Goal: Find specific page/section: Find specific page/section

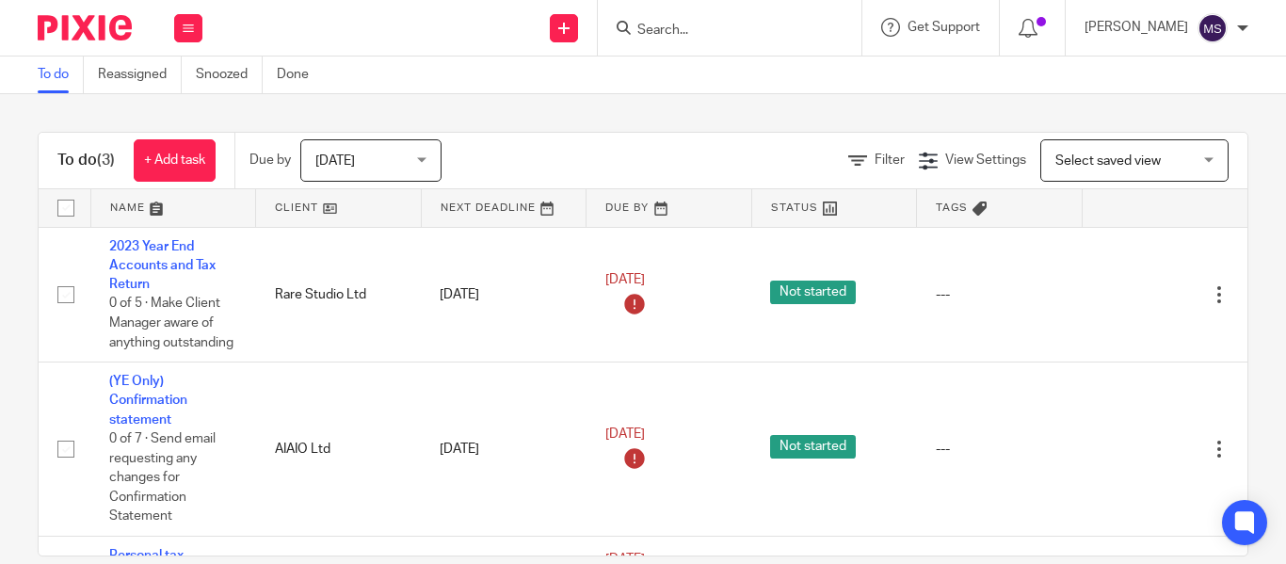
click at [635, 27] on input "Search" at bounding box center [719, 31] width 169 height 17
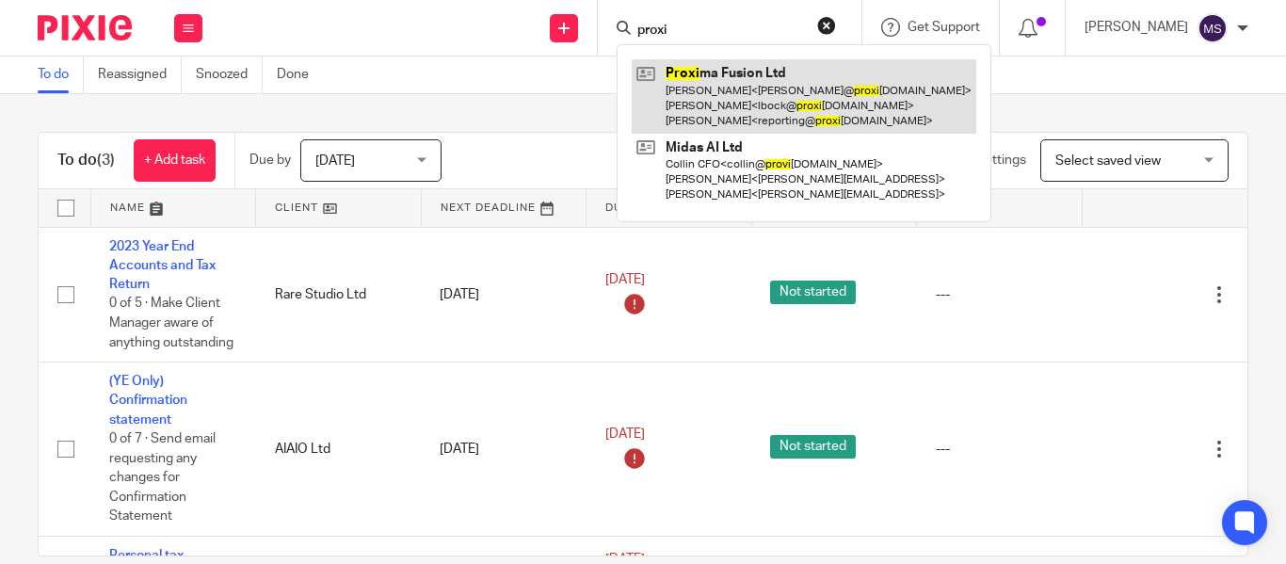
type input "proxi"
click at [698, 79] on link at bounding box center [803, 96] width 344 height 74
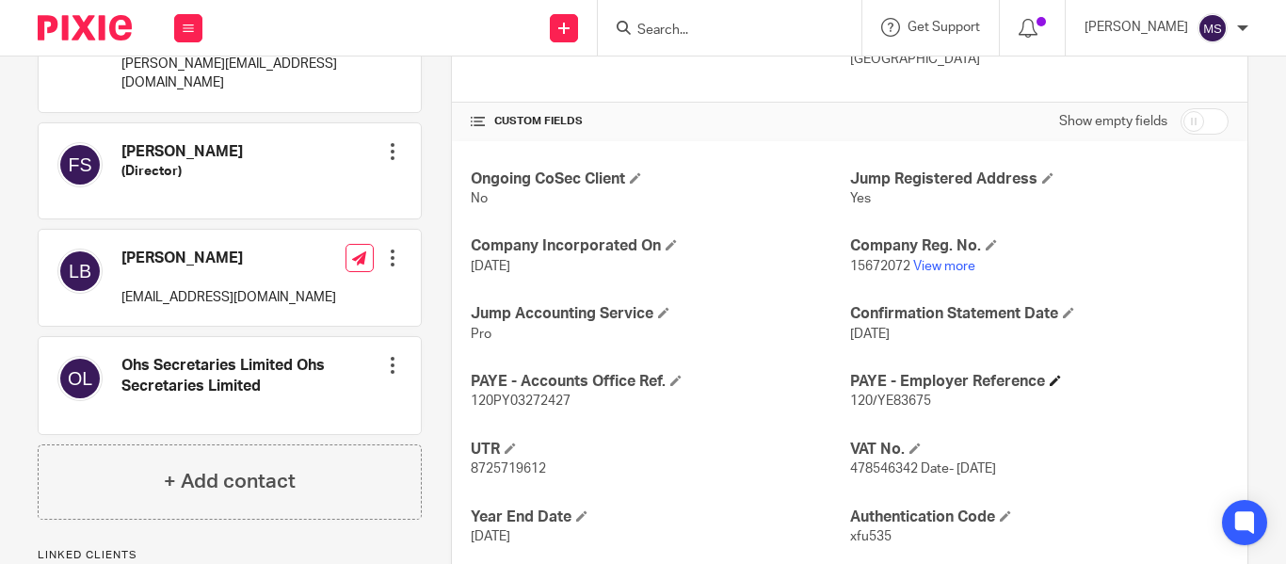
scroll to position [620, 0]
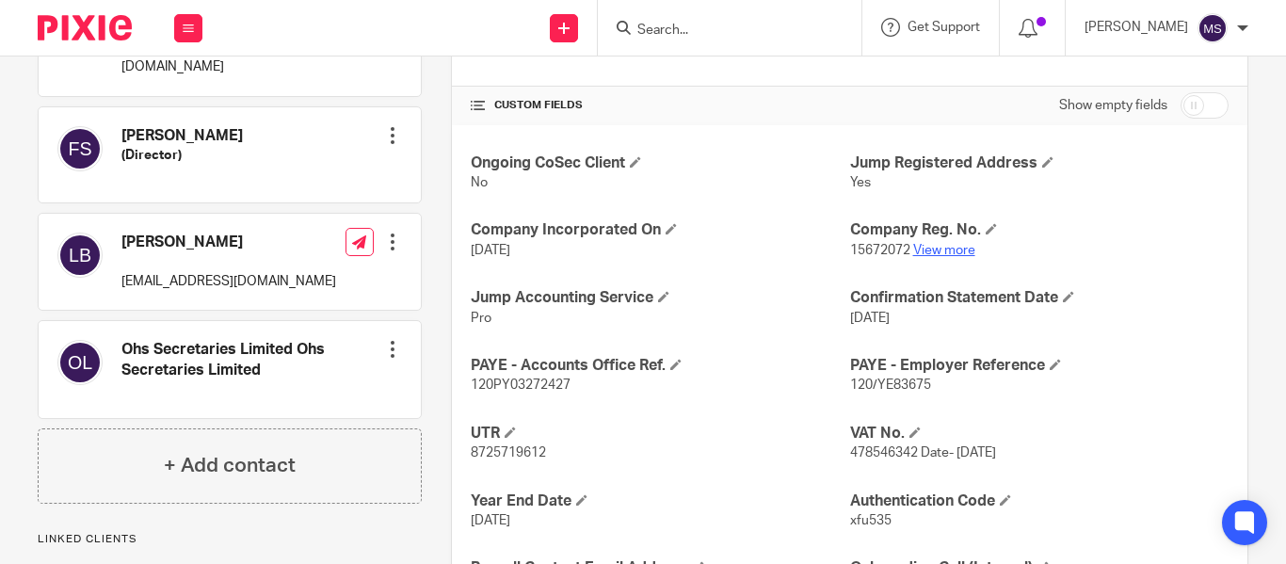
click at [933, 255] on link "View more" at bounding box center [944, 250] width 62 height 13
